Goal: Navigation & Orientation: Understand site structure

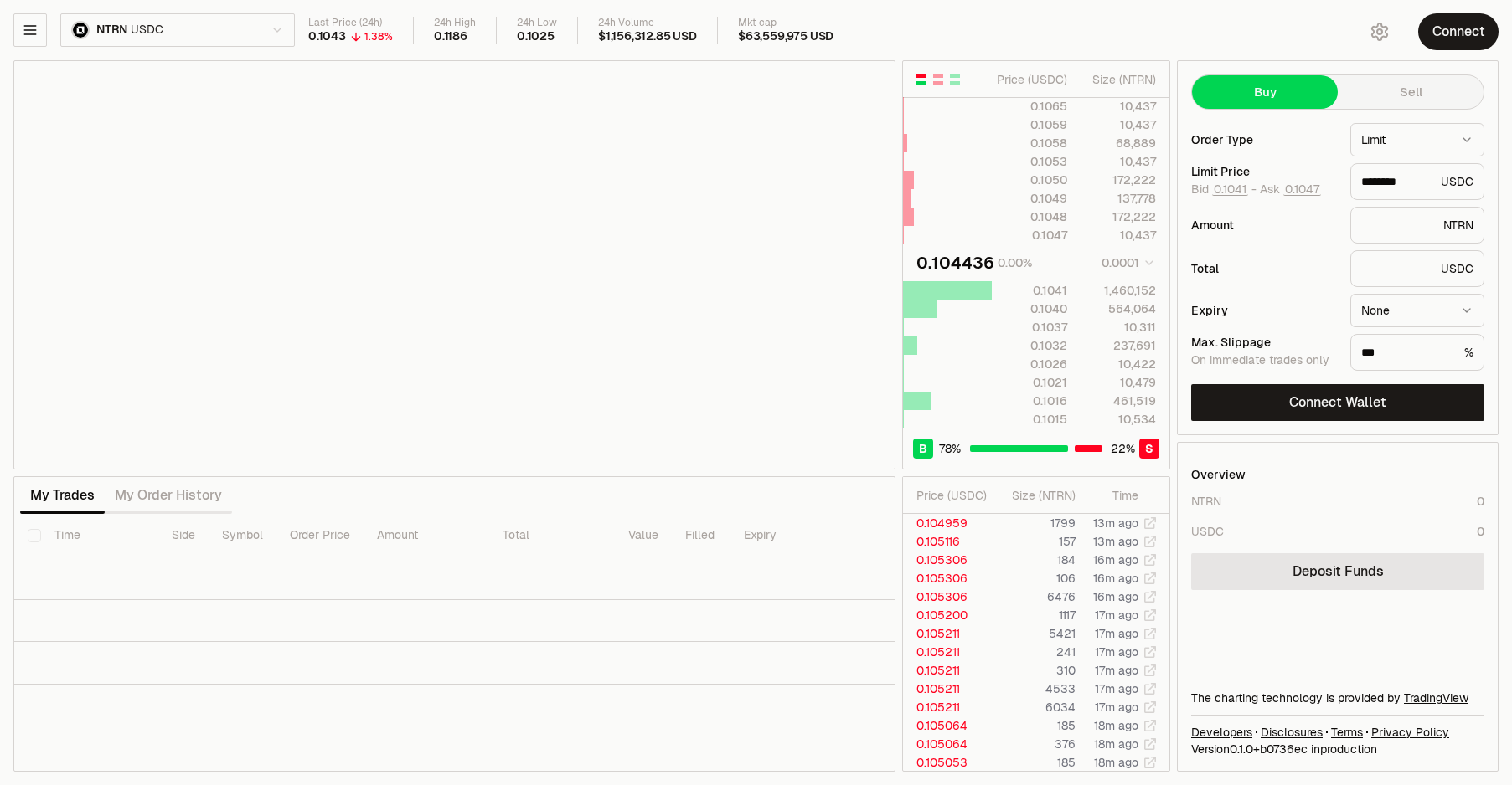
click at [225, 32] on html "Neutron Balance Earn Supervaults Bridge Orderbook Stake Ecosystem Governance Do…" at bounding box center [756, 392] width 1512 height 785
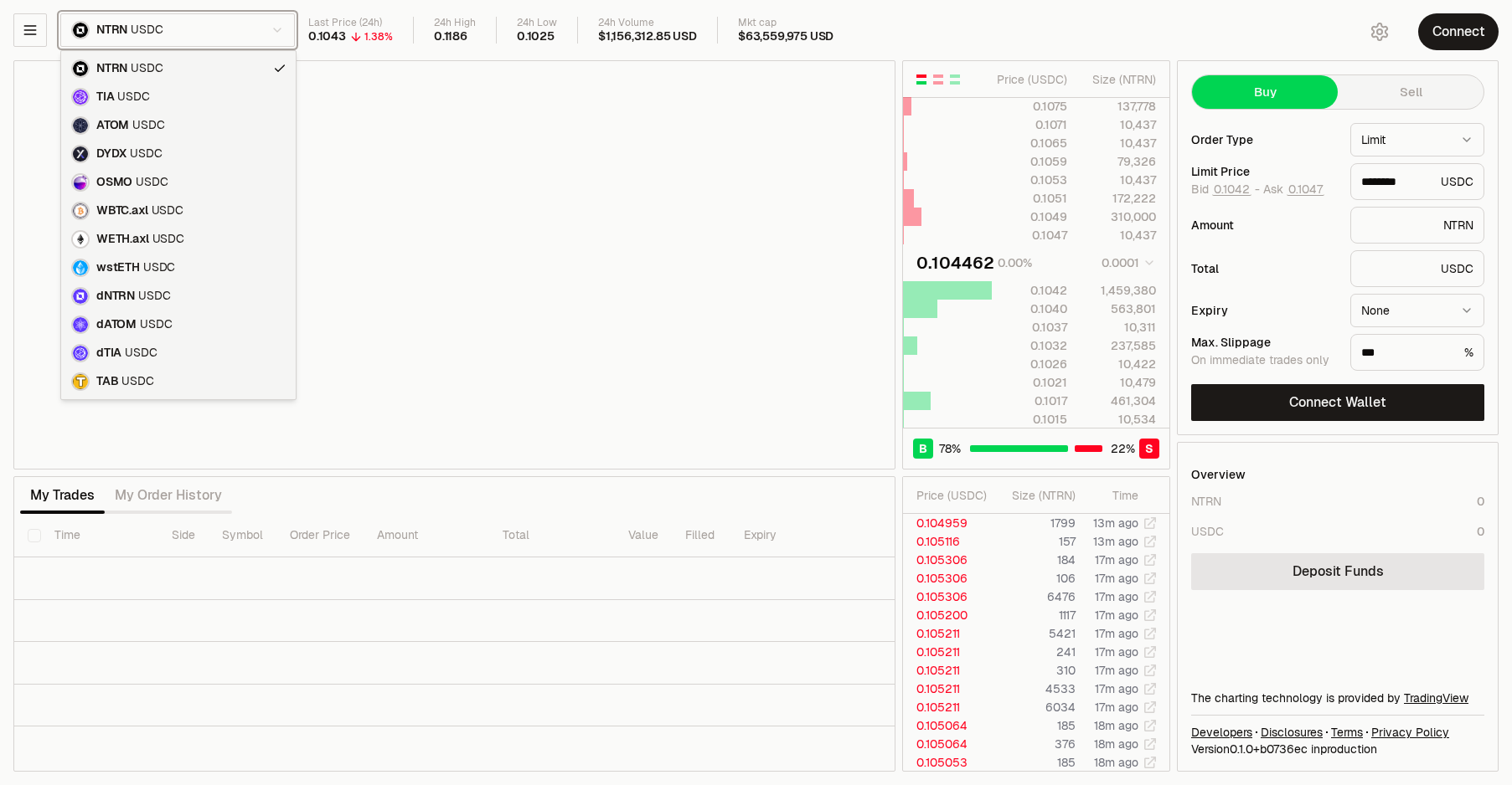
click at [233, 24] on html "Neutron Balance Earn Supervaults Bridge Orderbook Stake Ecosystem Governance Do…" at bounding box center [756, 392] width 1512 height 785
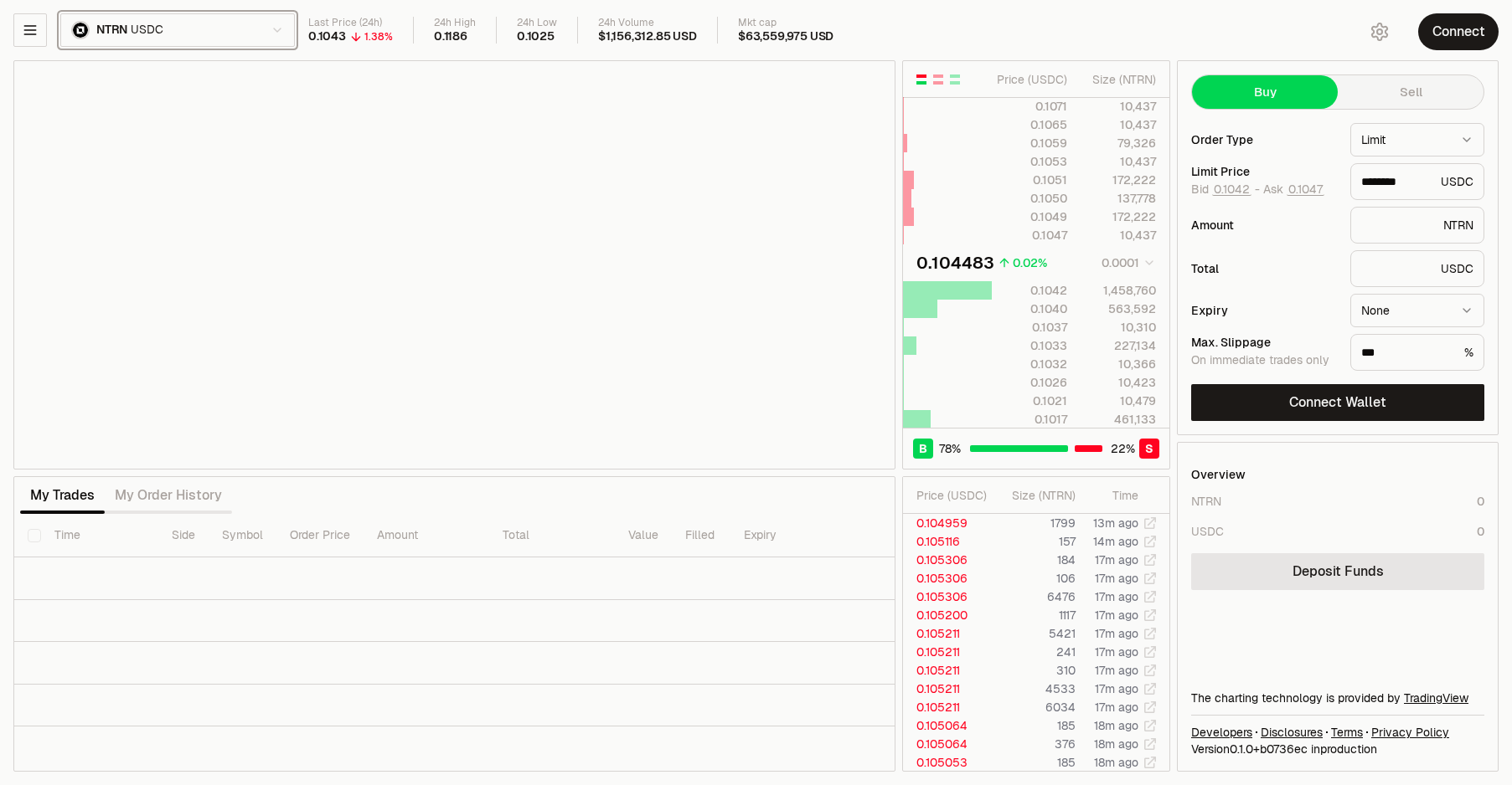
type input "********"
click at [30, 28] on icon "button" at bounding box center [30, 30] width 17 height 17
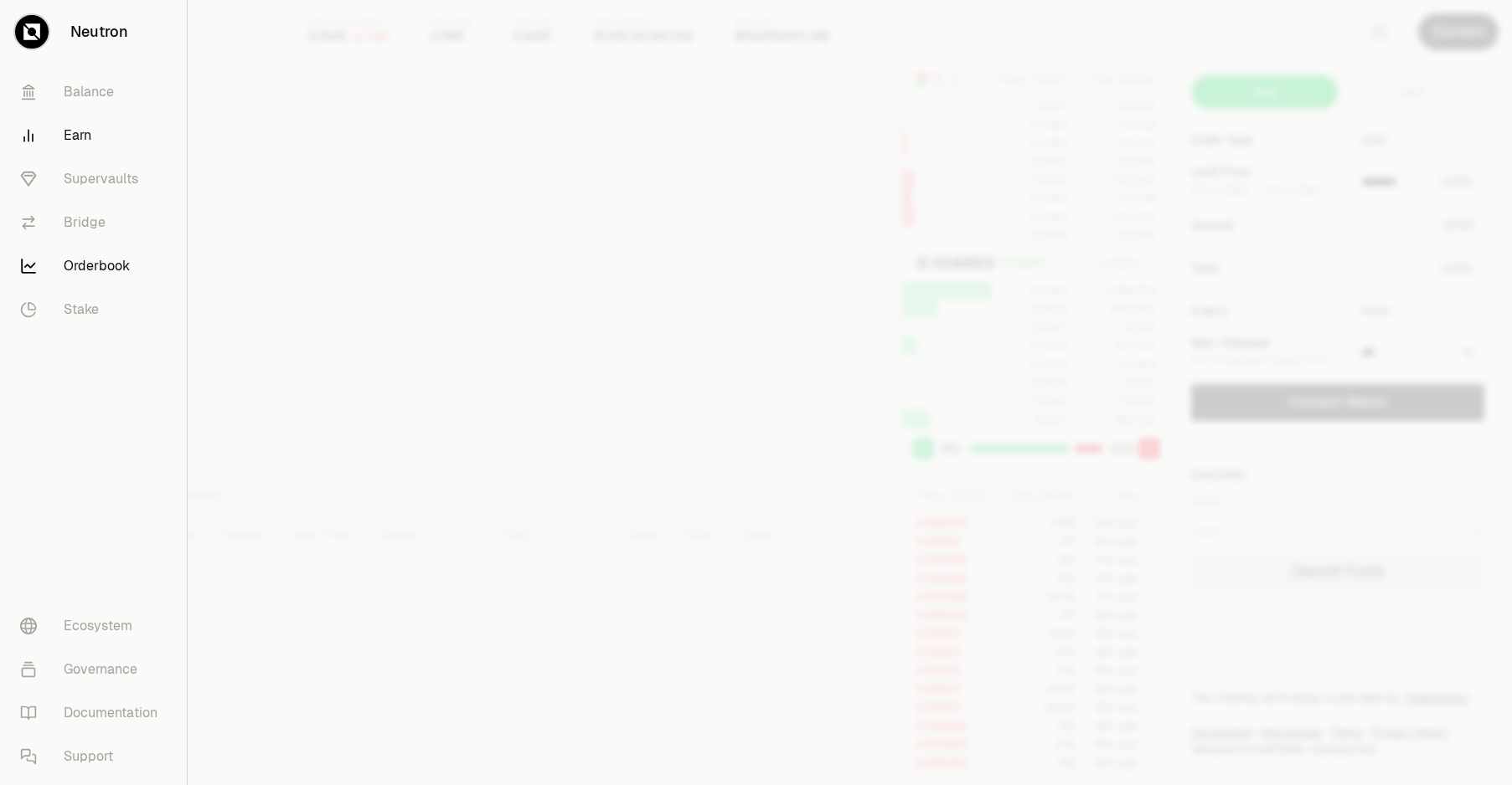
click at [78, 147] on link "Earn" at bounding box center [93, 135] width 173 height 43
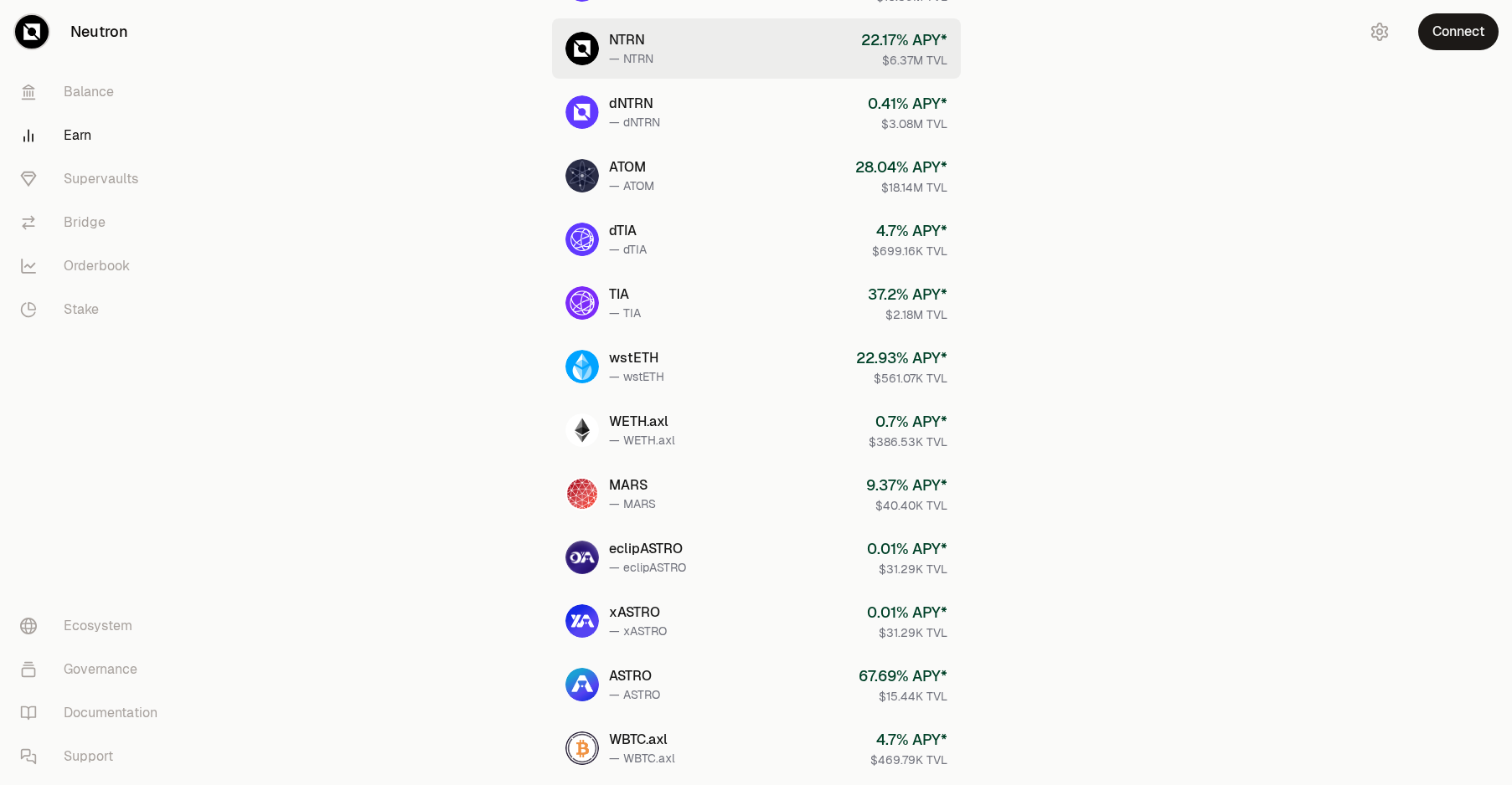
scroll to position [537, 0]
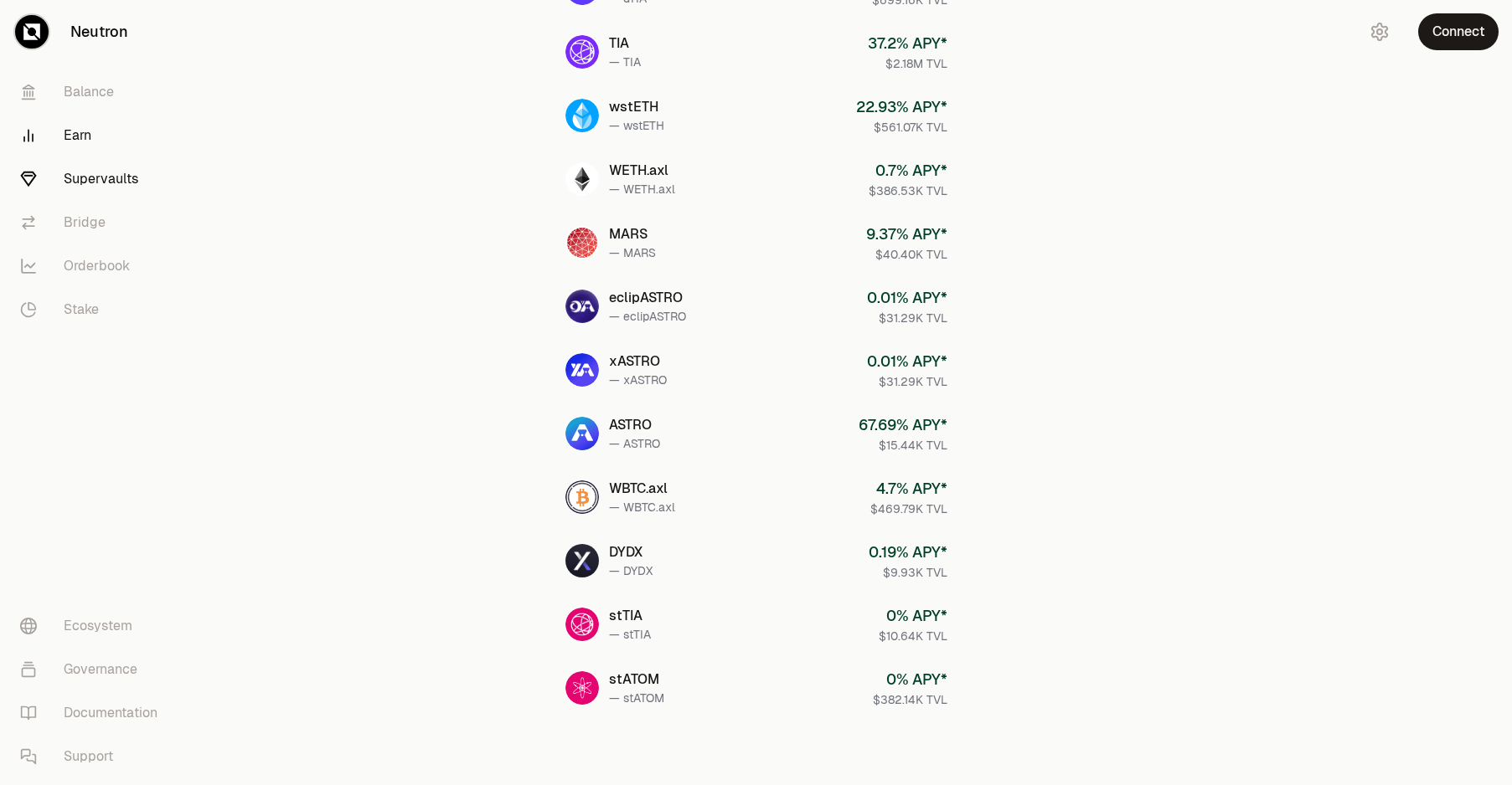
click at [114, 188] on link "Supervaults" at bounding box center [94, 179] width 174 height 43
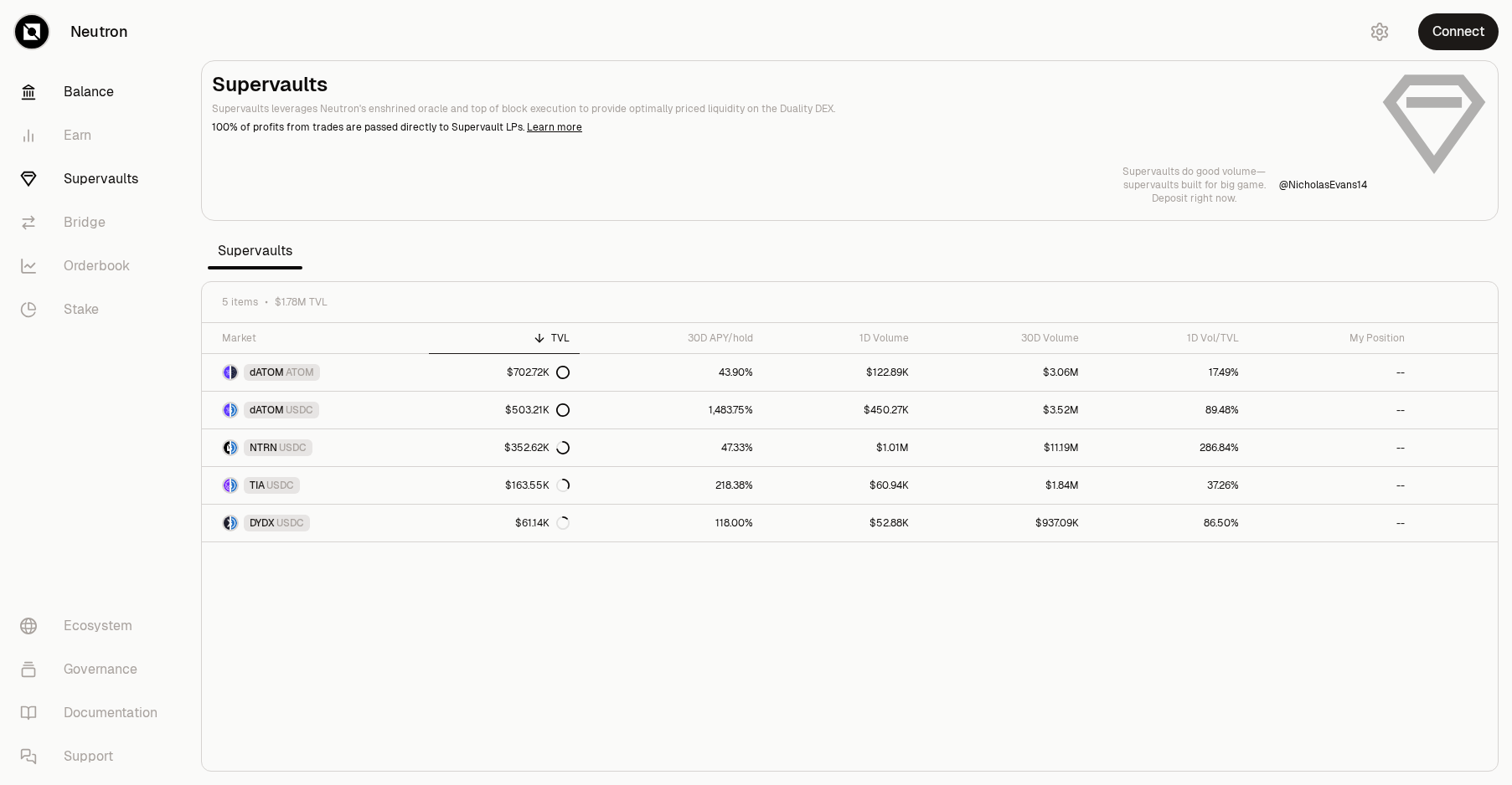
click at [82, 90] on link "Balance" at bounding box center [94, 92] width 174 height 43
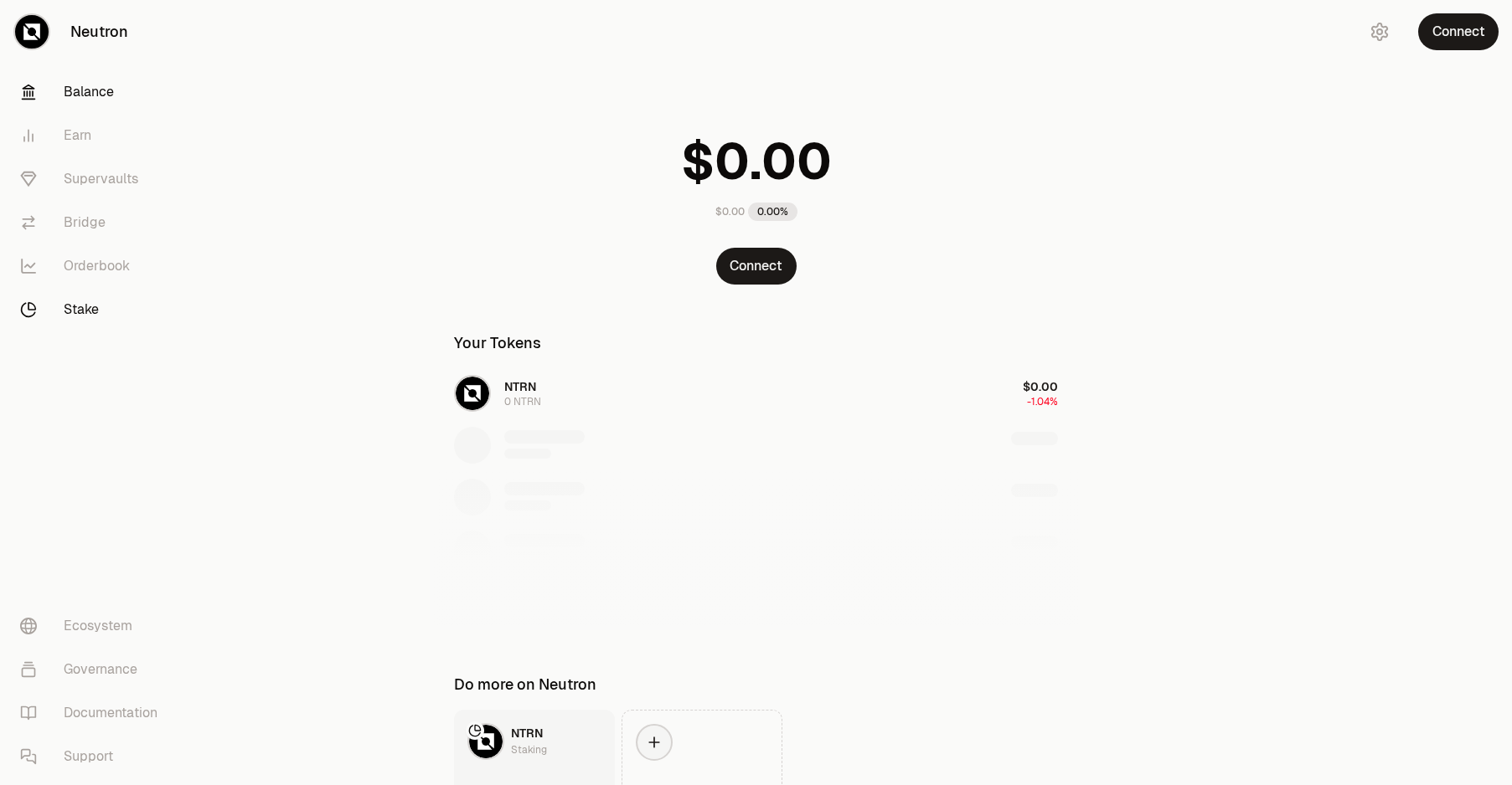
click at [97, 314] on link "Stake" at bounding box center [94, 309] width 174 height 43
